Goal: Information Seeking & Learning: Learn about a topic

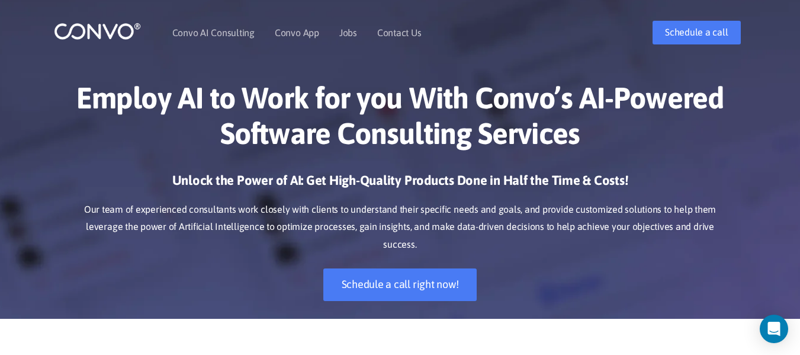
scroll to position [14, 0]
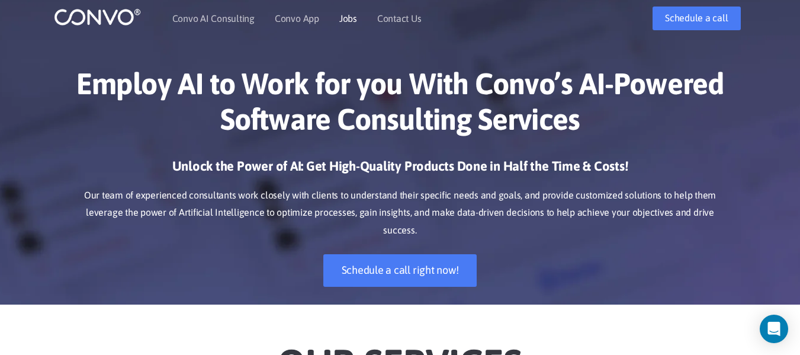
click at [347, 14] on link "Jobs" at bounding box center [348, 18] width 18 height 9
